Goal: Browse casually

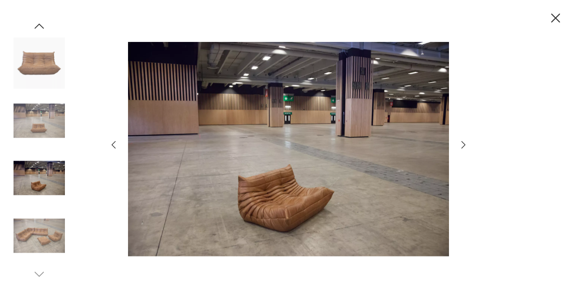
click at [28, 222] on img at bounding box center [39, 235] width 51 height 51
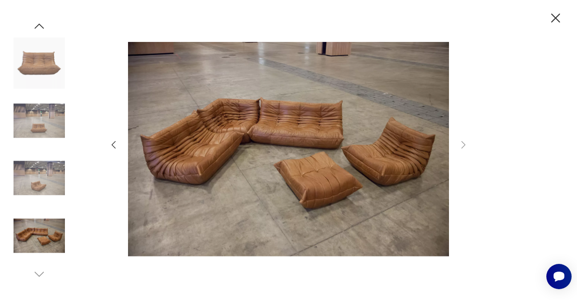
click at [55, 126] on img at bounding box center [39, 120] width 51 height 51
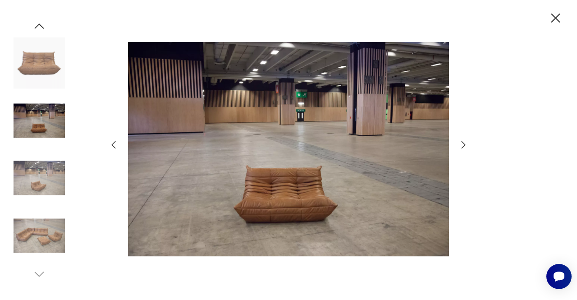
click at [52, 65] on img at bounding box center [39, 62] width 51 height 51
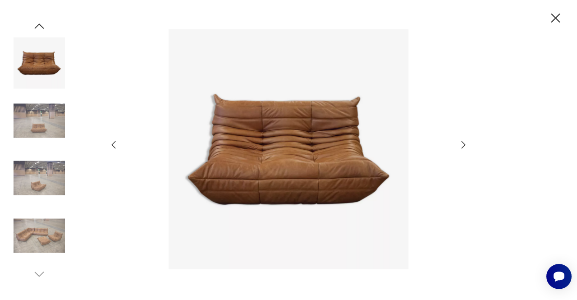
click at [43, 28] on icon "button" at bounding box center [39, 26] width 14 height 14
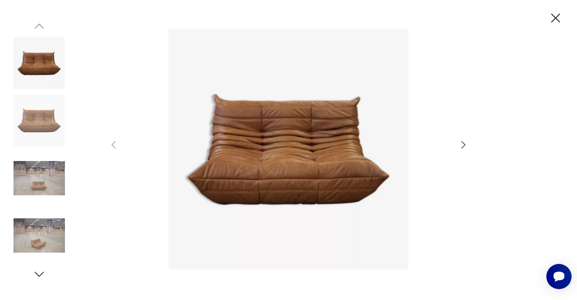
click at [27, 140] on img at bounding box center [39, 120] width 51 height 51
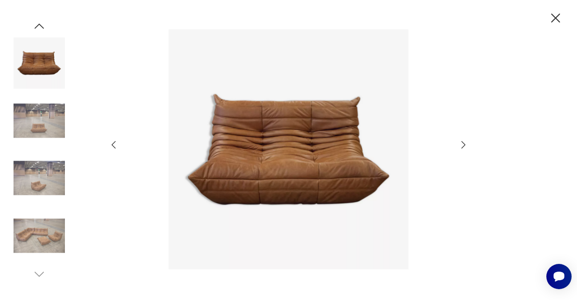
click at [32, 178] on img at bounding box center [39, 177] width 51 height 51
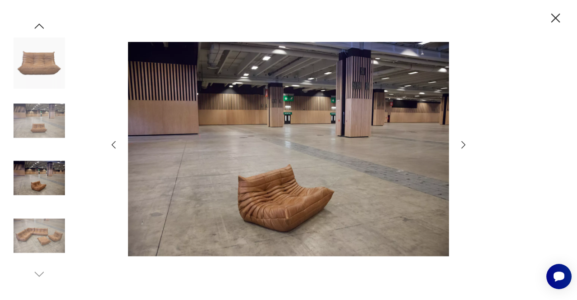
click at [32, 223] on img at bounding box center [39, 235] width 51 height 51
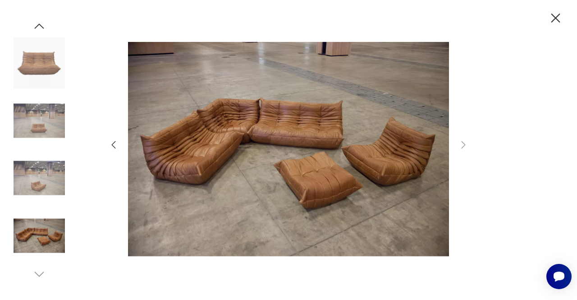
click at [555, 20] on icon "button" at bounding box center [556, 18] width 16 height 16
